Goal: Task Accomplishment & Management: Use online tool/utility

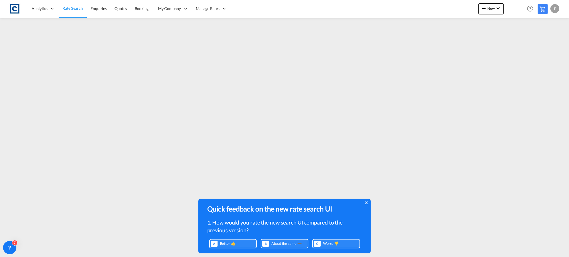
click at [365, 204] on icon at bounding box center [366, 203] width 3 height 4
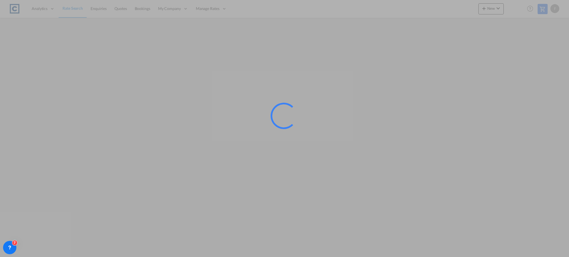
click at [400, 196] on div at bounding box center [284, 128] width 569 height 257
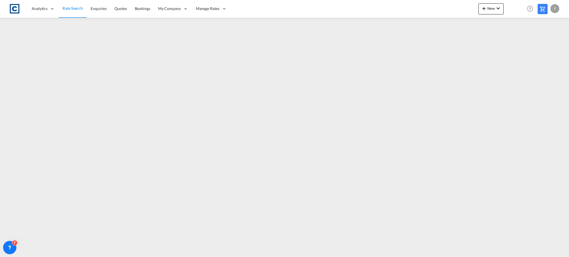
click at [71, 9] on span "Rate Search" at bounding box center [73, 8] width 20 height 5
click at [67, 2] on link "Rate Search" at bounding box center [73, 9] width 28 height 18
